Goal: Transaction & Acquisition: Purchase product/service

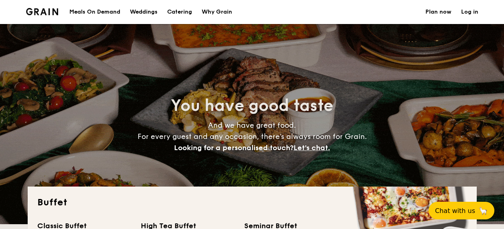
select select
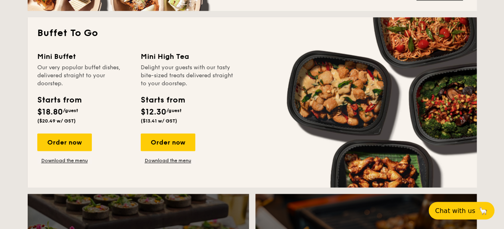
scroll to position [513, 0]
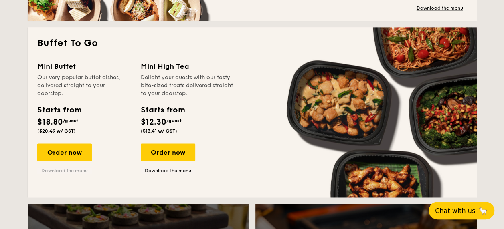
click at [66, 170] on link "Download the menu" at bounding box center [64, 171] width 55 height 6
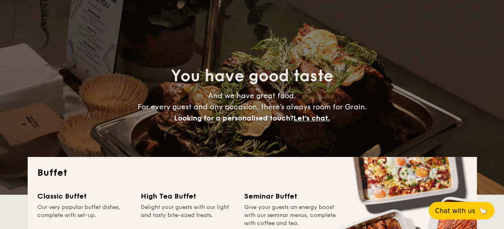
scroll to position [0, 0]
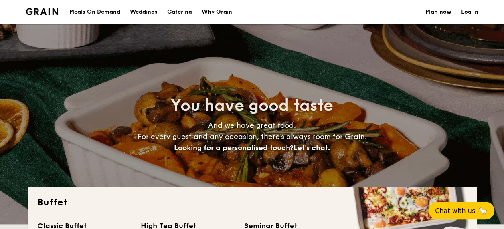
click at [111, 10] on div "Meals On Demand" at bounding box center [94, 12] width 51 height 24
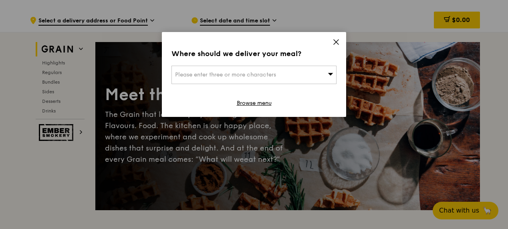
click at [224, 76] on span "Please enter three or more characters" at bounding box center [225, 74] width 101 height 7
type input "4"
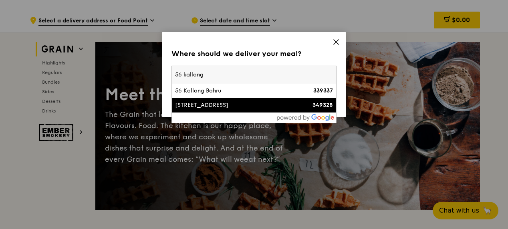
type input "56 kallang"
click at [223, 107] on div "[STREET_ADDRESS]" at bounding box center [234, 105] width 119 height 8
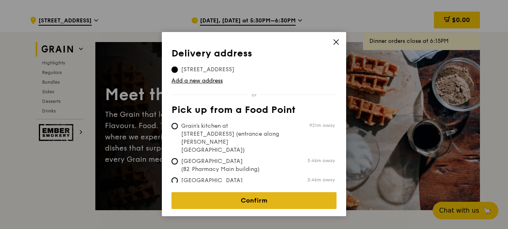
click at [245, 196] on link "Confirm" at bounding box center [254, 200] width 165 height 17
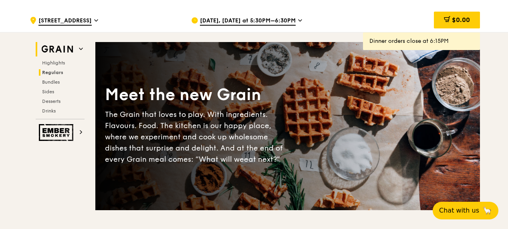
click at [56, 69] on h2 "Regulars" at bounding box center [62, 72] width 46 height 6
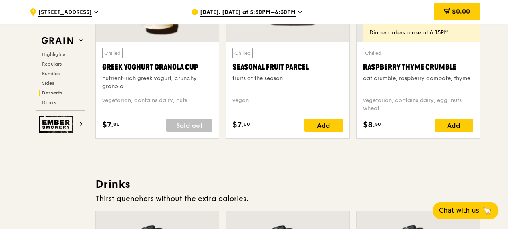
scroll to position [2643, 0]
